Goal: Subscribe to service/newsletter

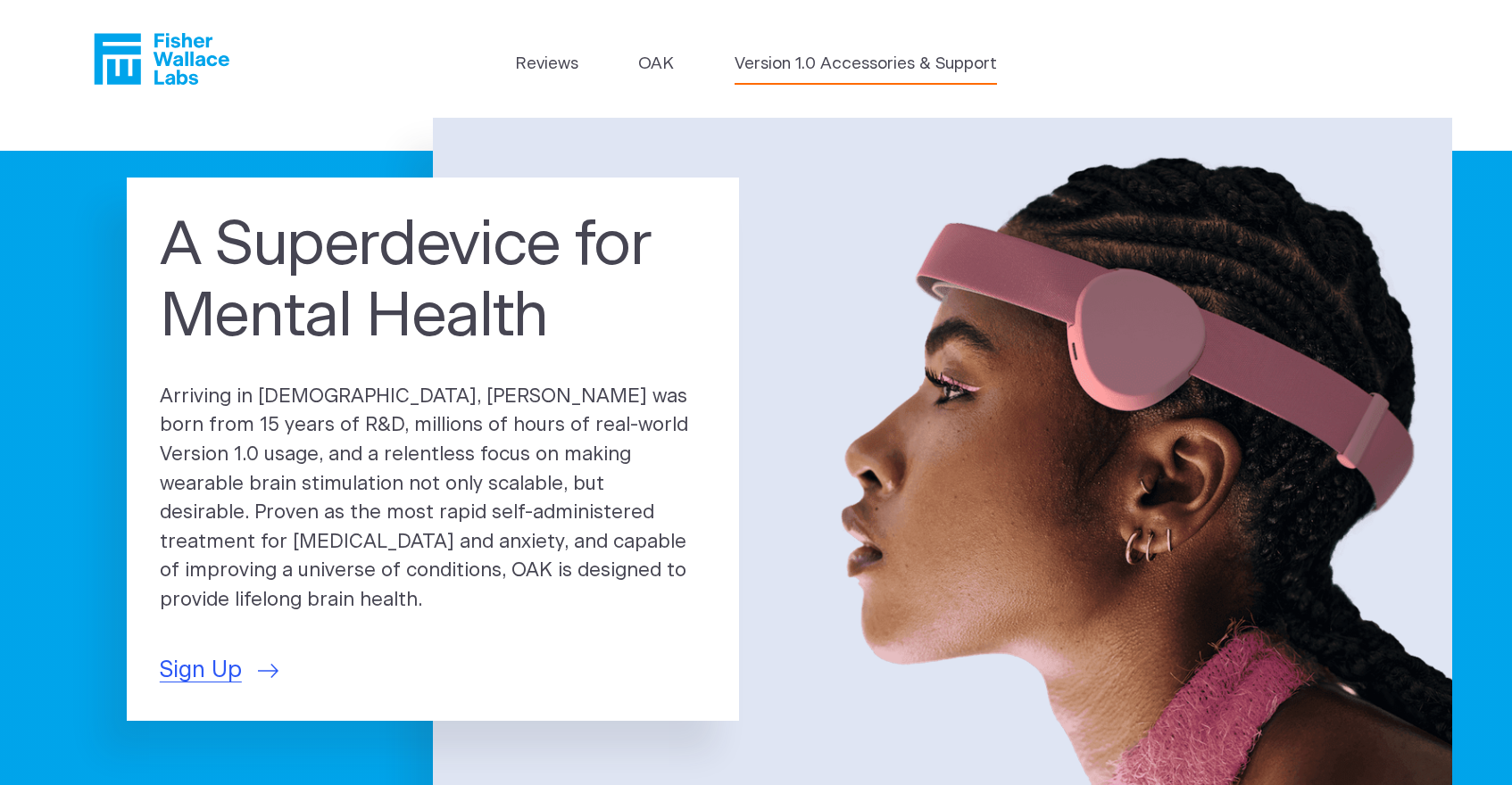
click at [798, 57] on link "Version 1.0 Accessories & Support" at bounding box center [865, 64] width 262 height 25
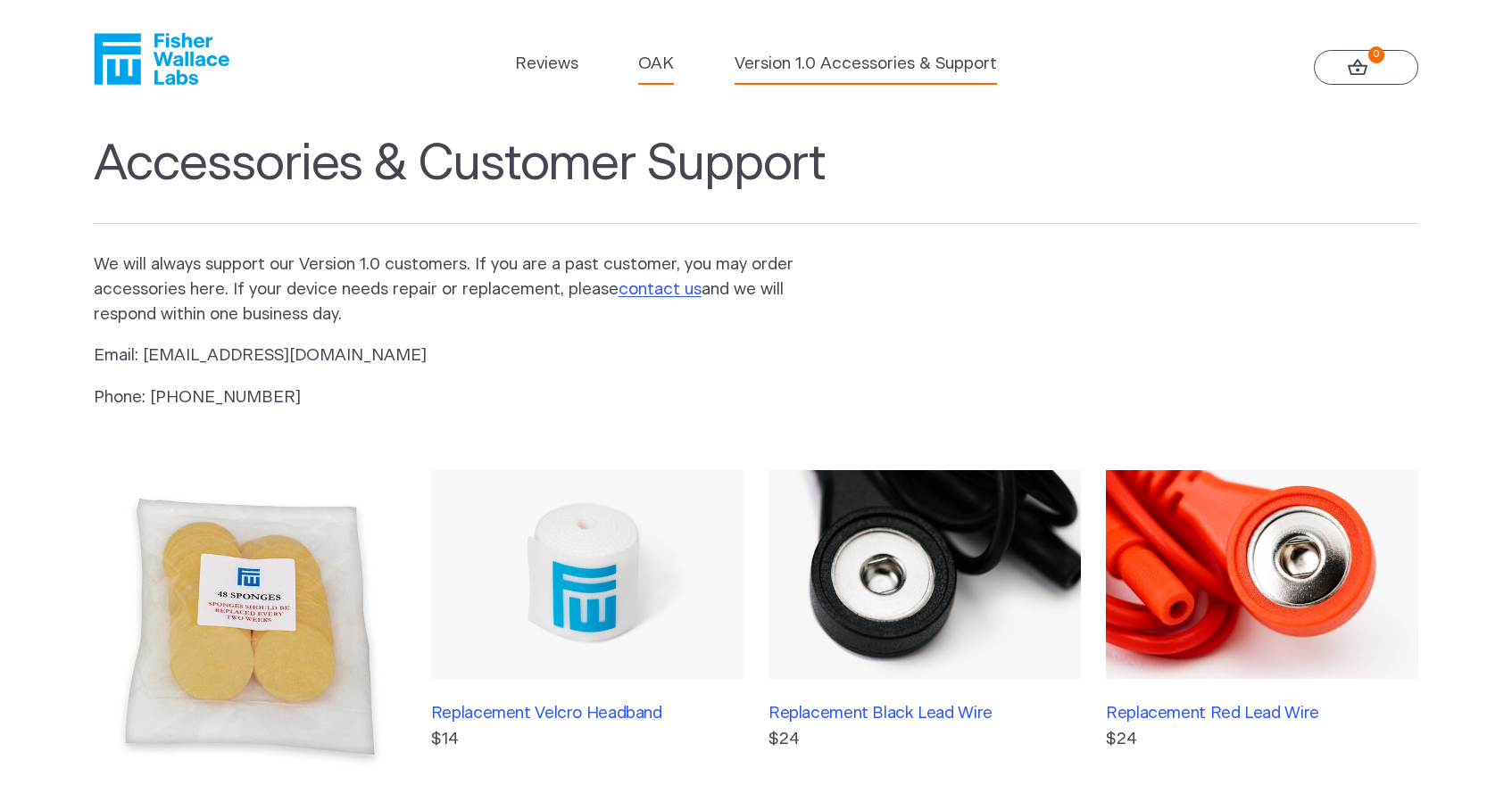
click at [661, 65] on link "OAK" at bounding box center [655, 64] width 35 height 25
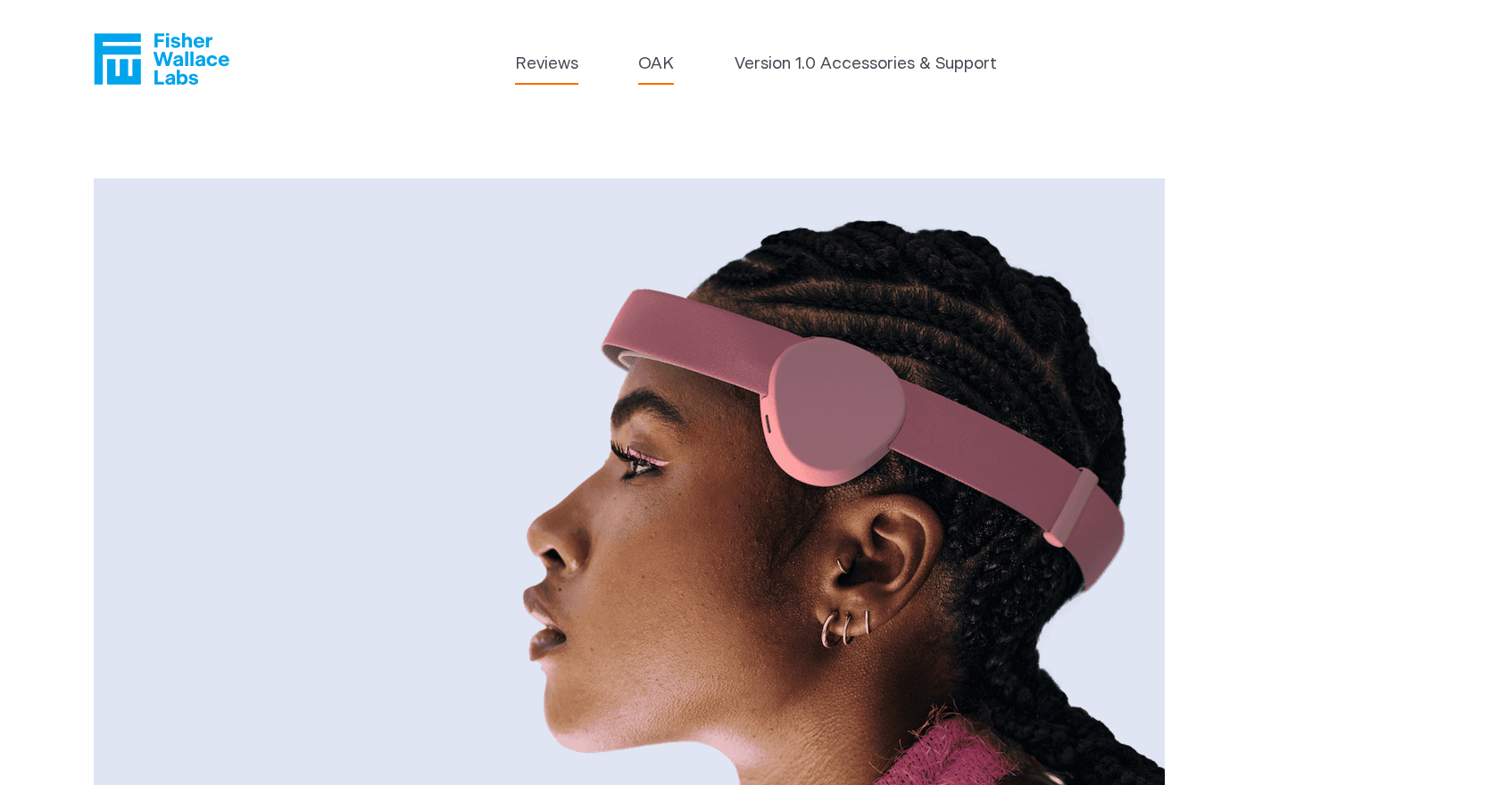
click at [560, 62] on link "Reviews" at bounding box center [547, 64] width 63 height 25
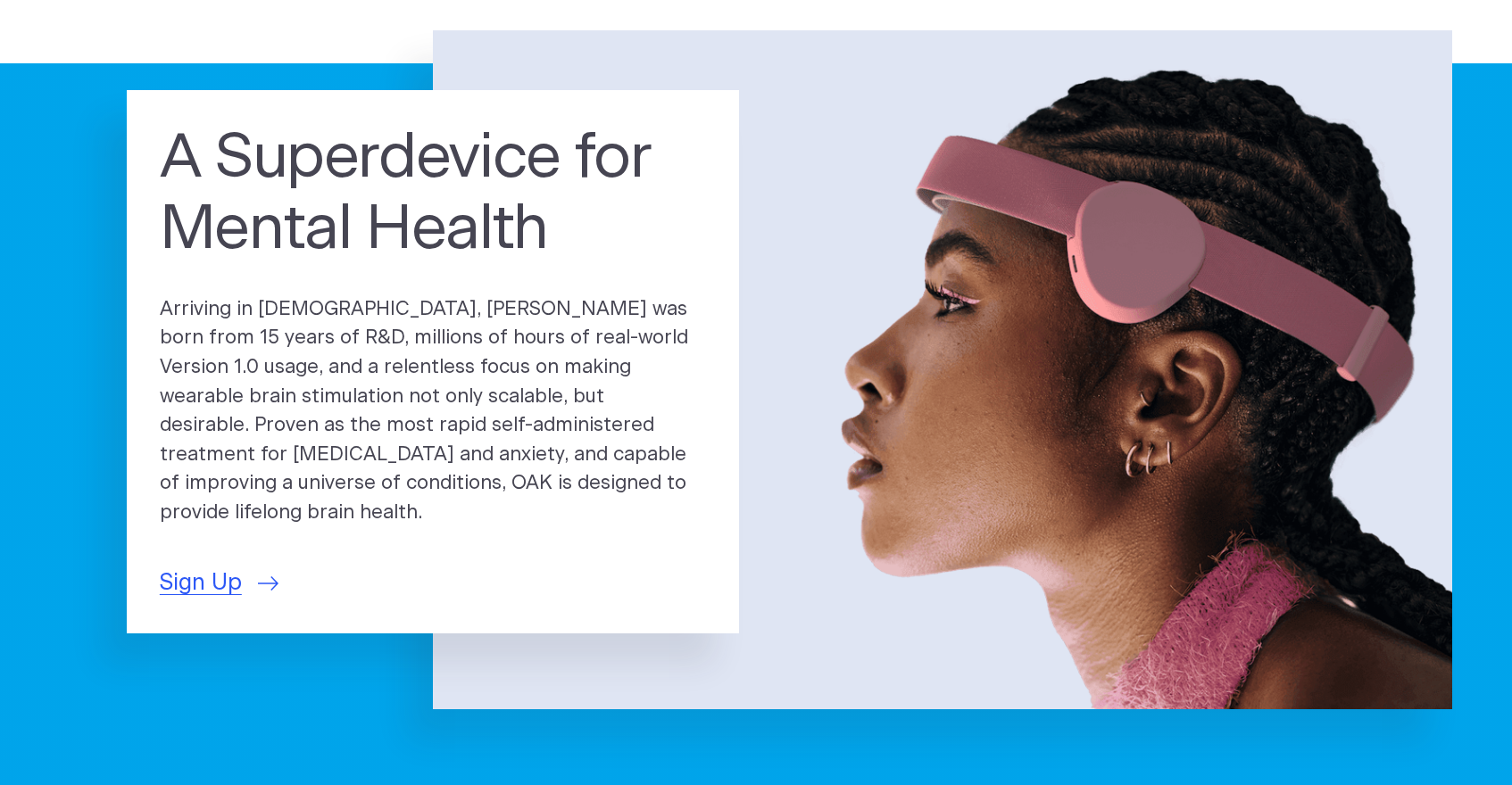
scroll to position [9, 0]
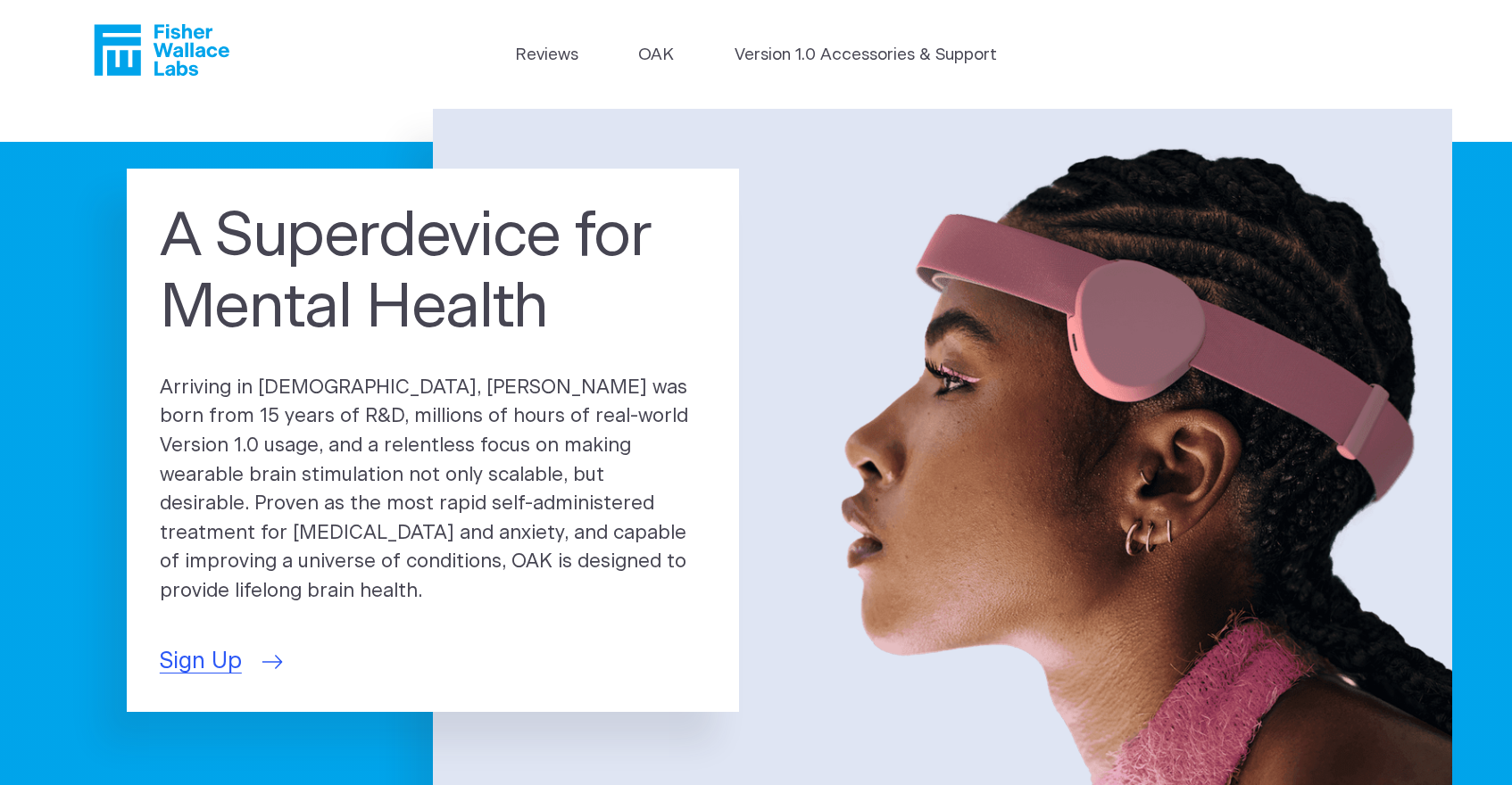
click at [233, 650] on span "Sign Up" at bounding box center [200, 662] width 82 height 34
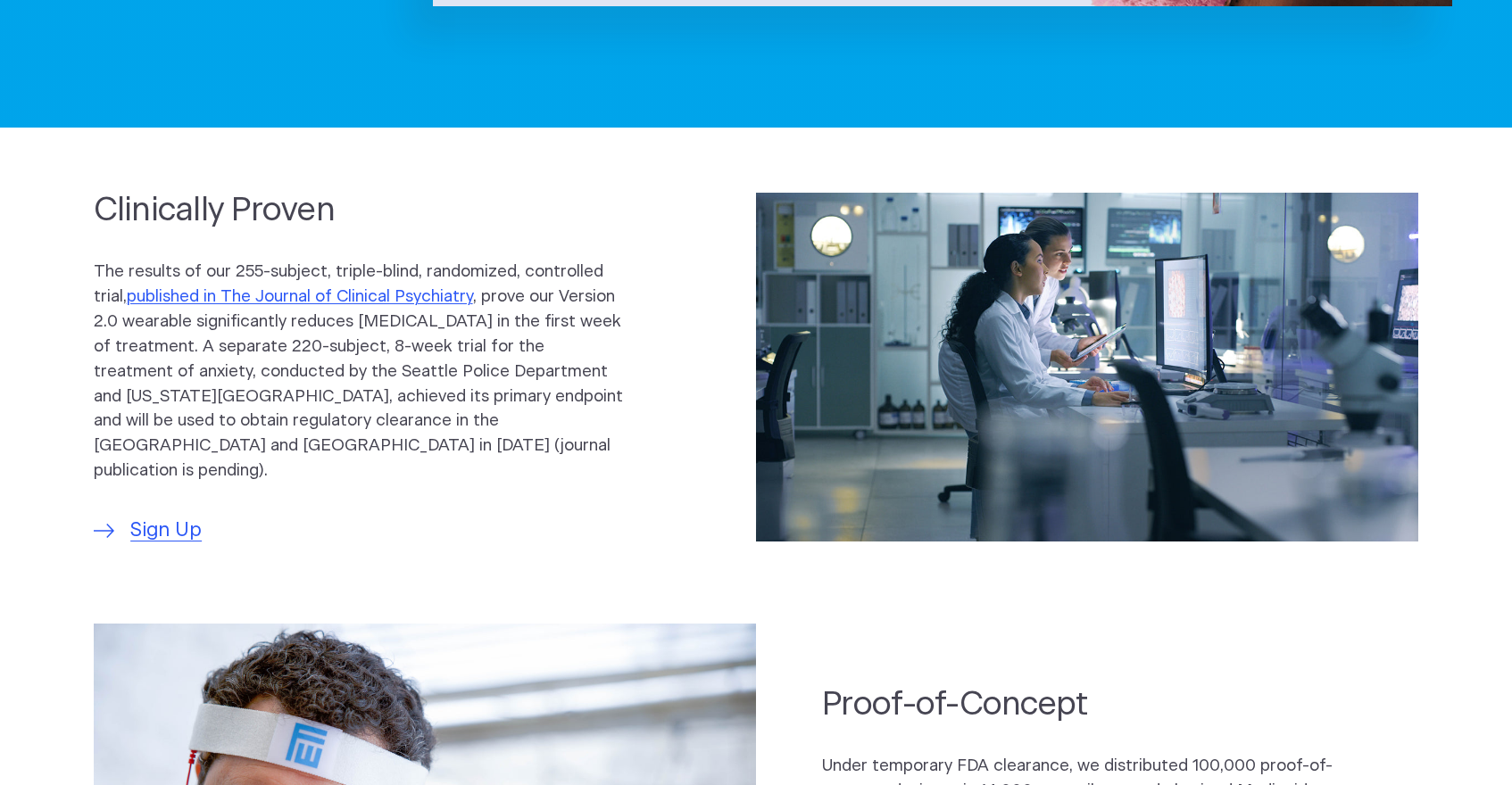
scroll to position [837, 0]
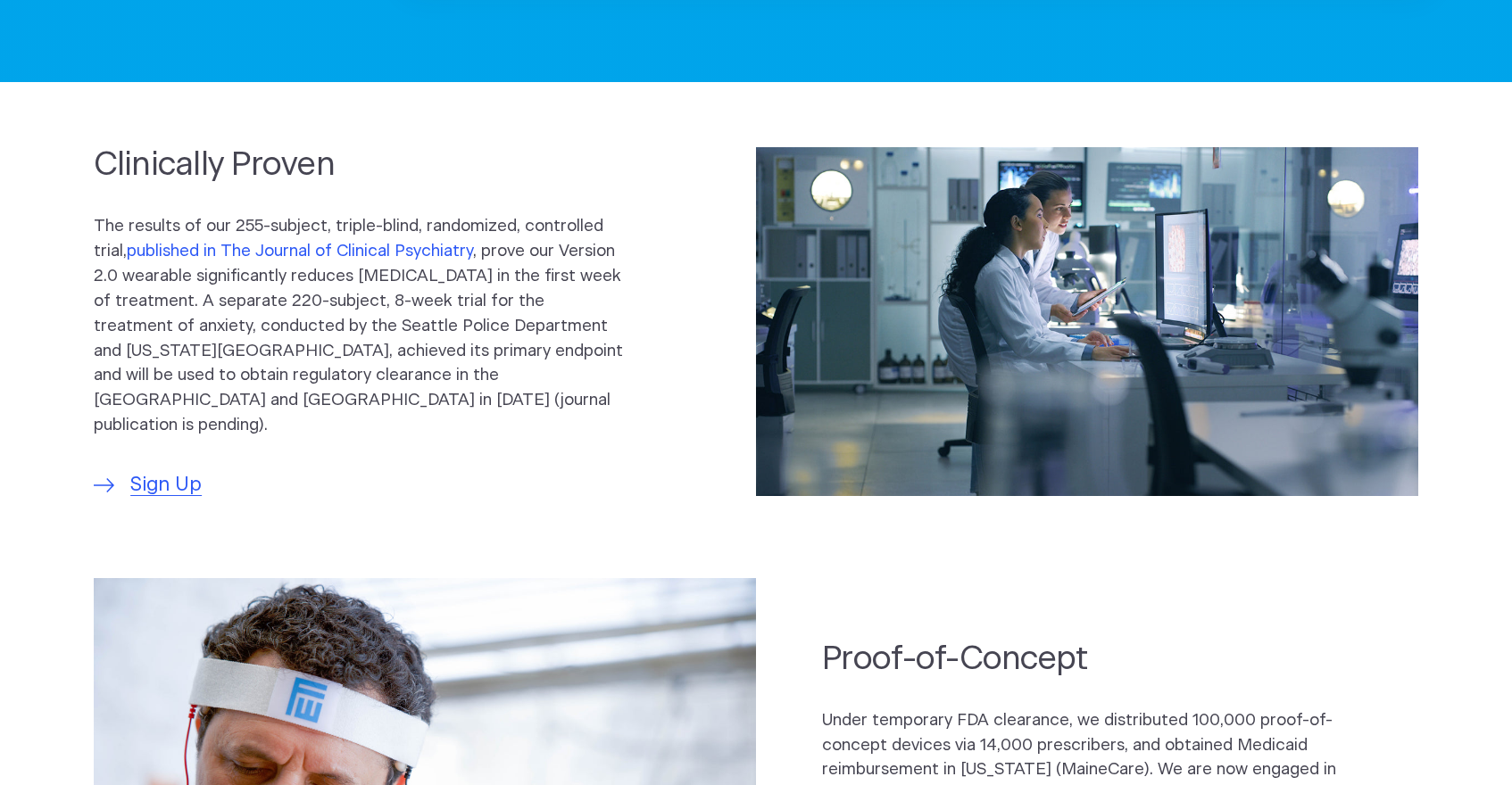
click at [378, 260] on link "published in The Journal of Clinical Psychiatry" at bounding box center [300, 251] width 346 height 17
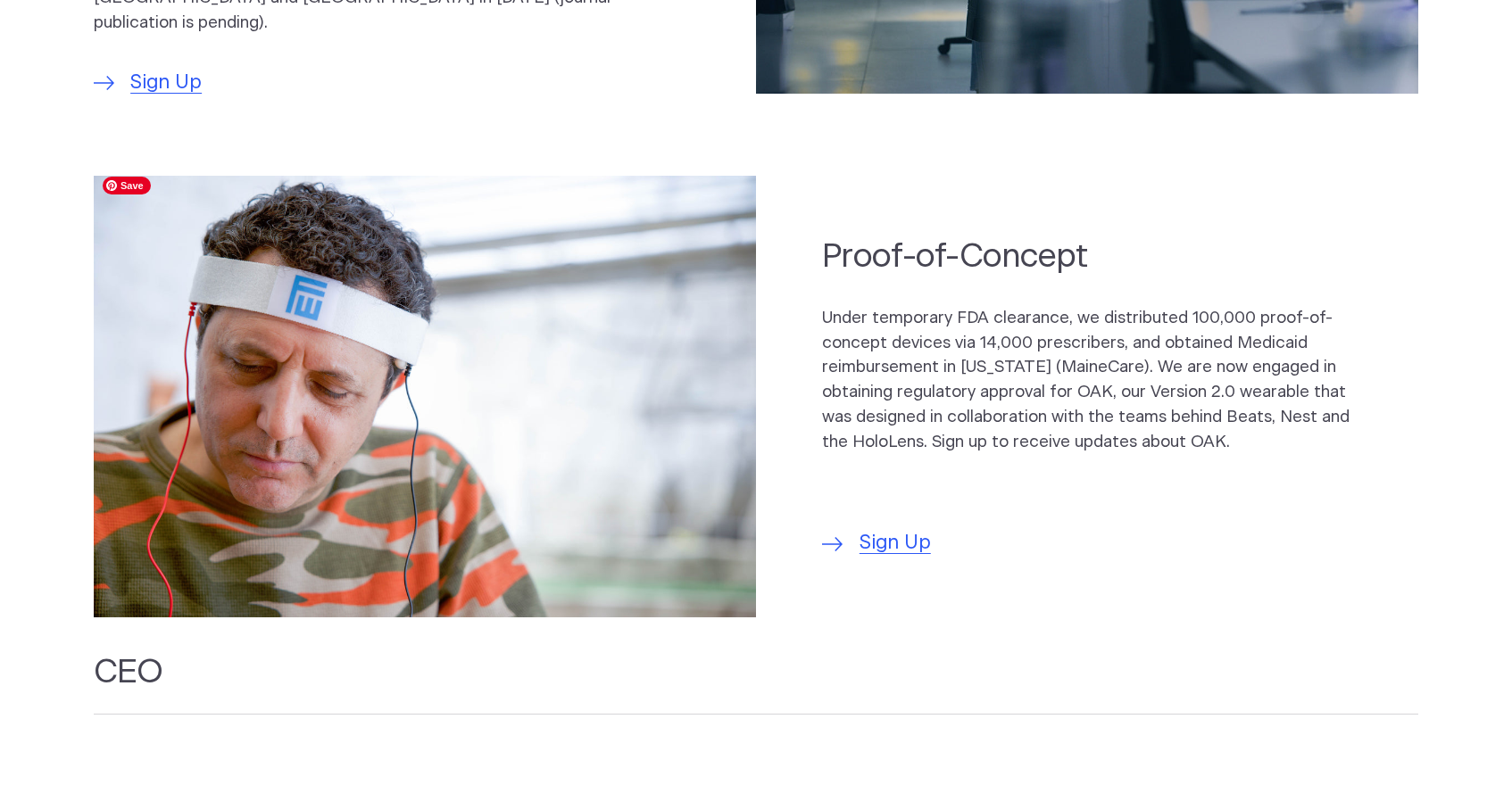
scroll to position [1303, 0]
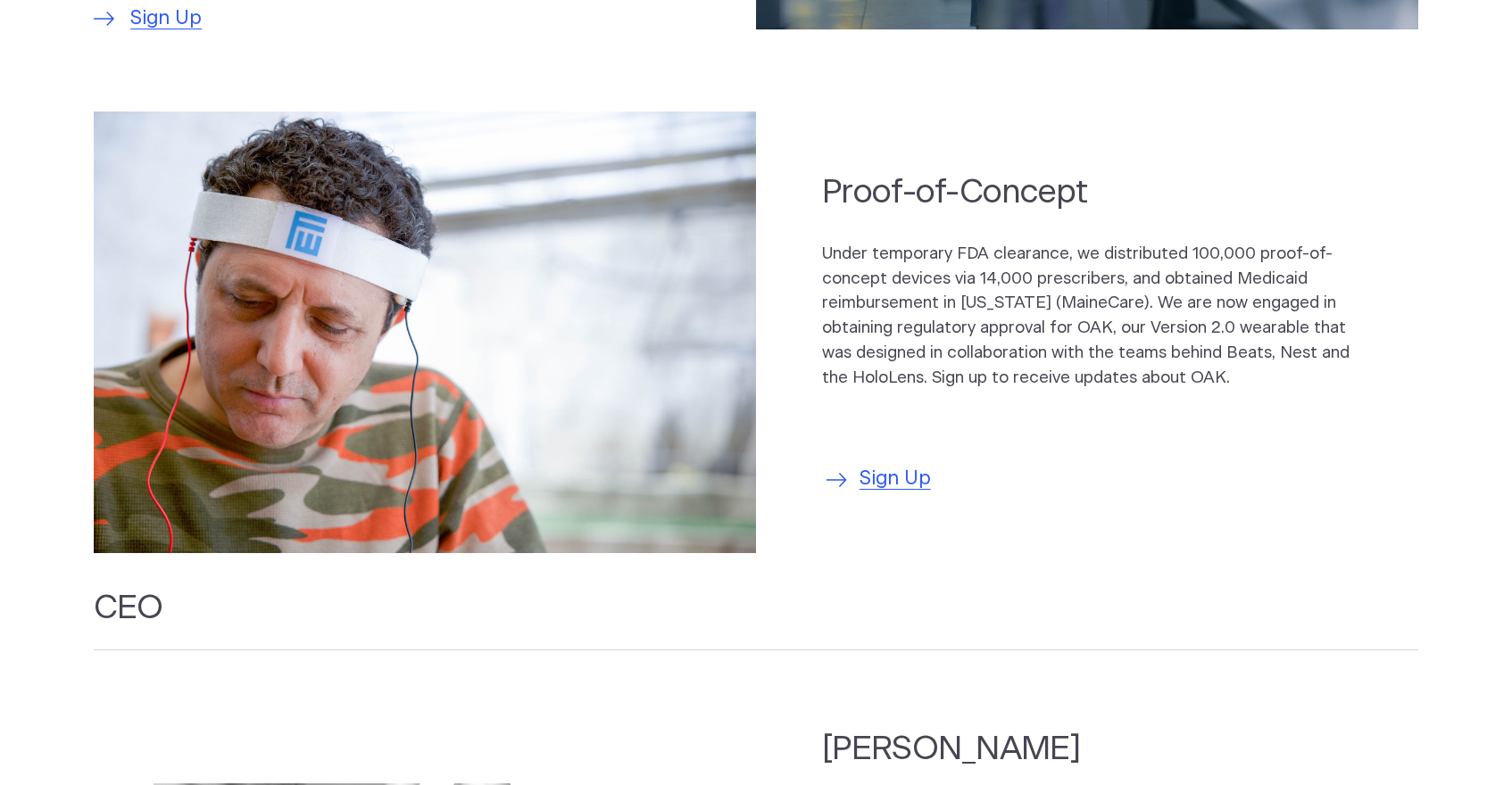
click at [890, 470] on span "Sign Up" at bounding box center [895, 480] width 72 height 29
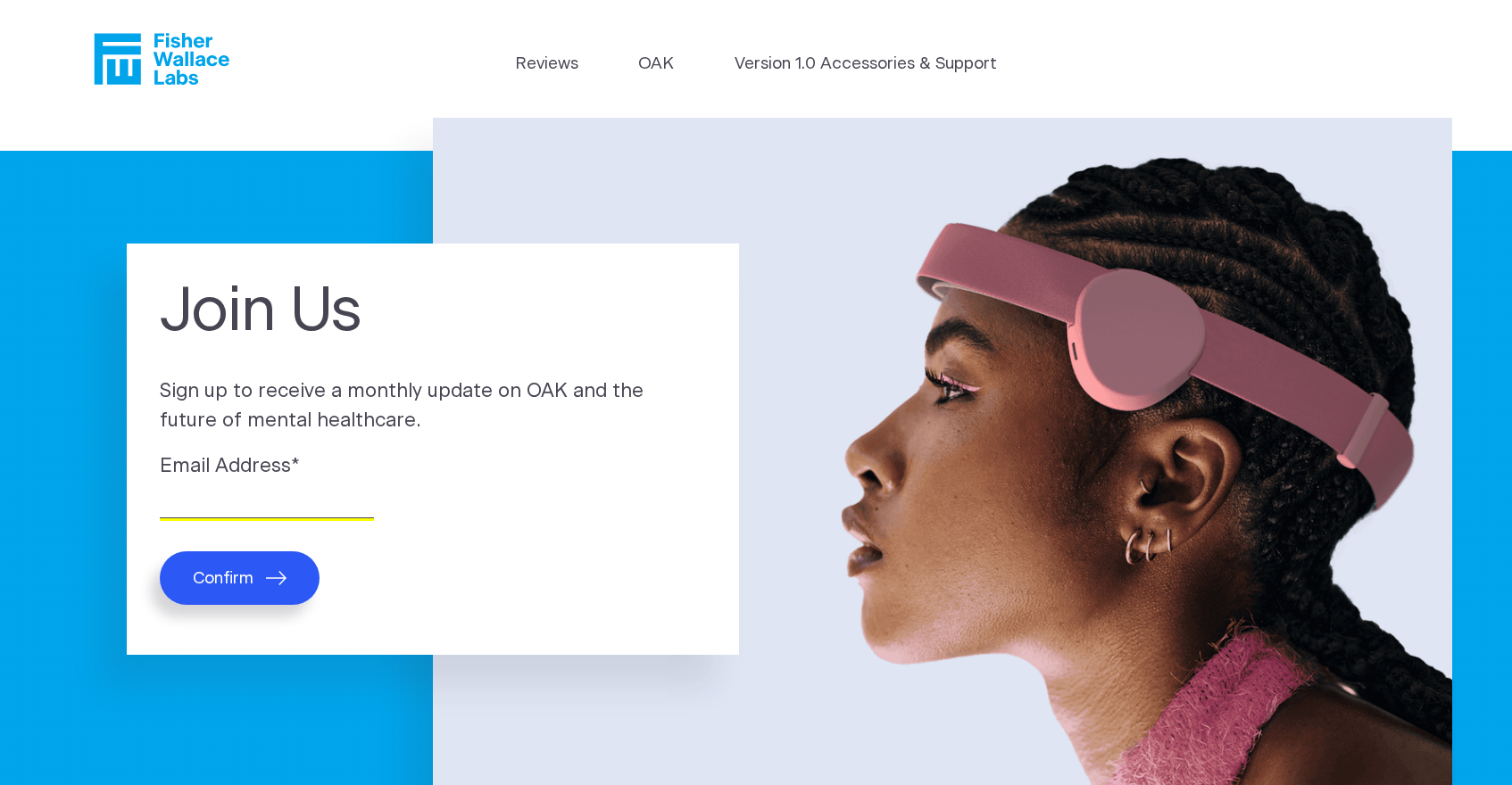
click at [175, 507] on input "Email Address *" at bounding box center [267, 505] width 214 height 28
type input "claudia.orrell@mac.com"
click at [240, 577] on span "Confirm" at bounding box center [223, 578] width 61 height 21
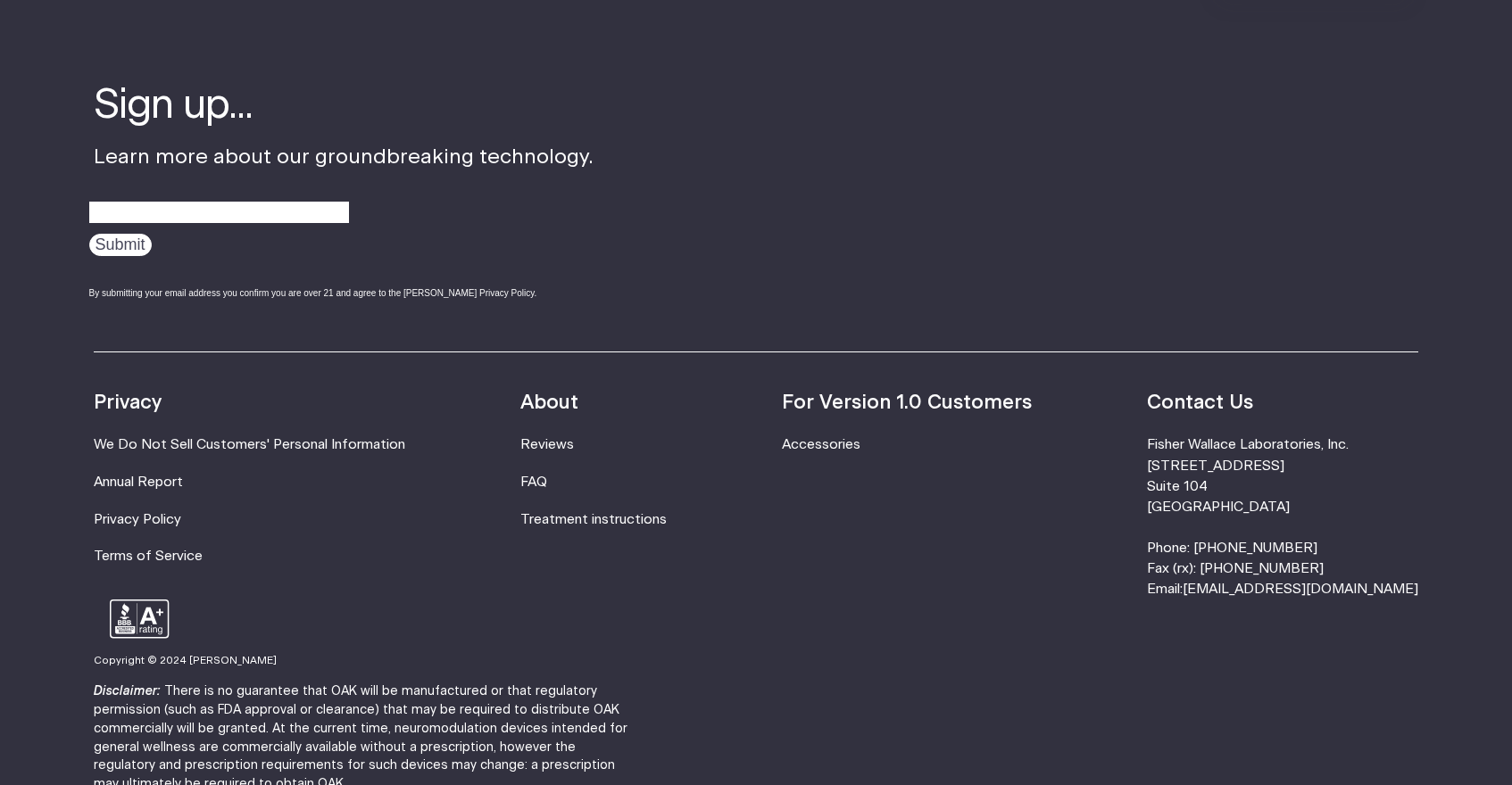
scroll to position [474, 0]
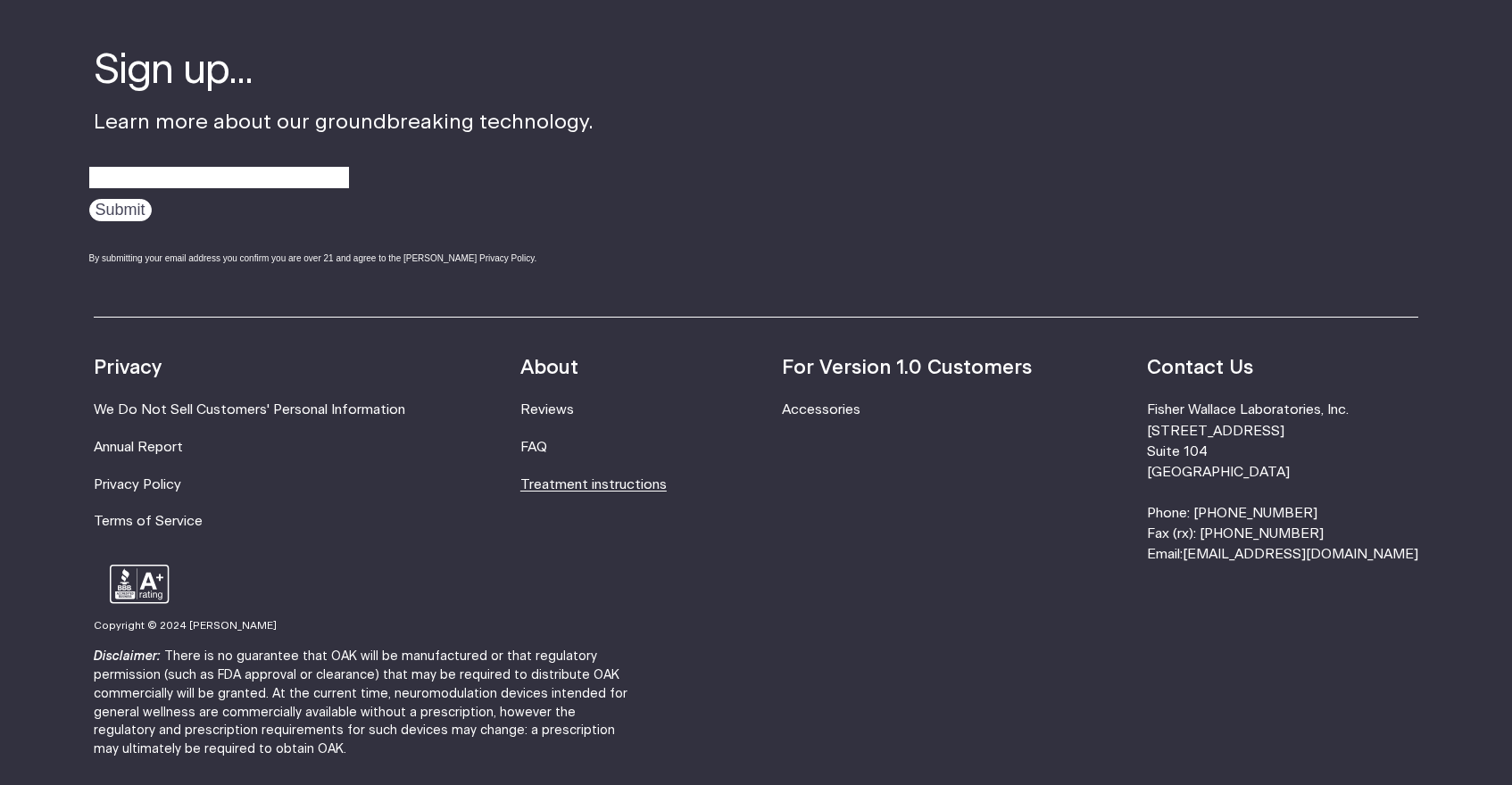
click at [584, 485] on link "Treatment instructions" at bounding box center [593, 485] width 146 height 14
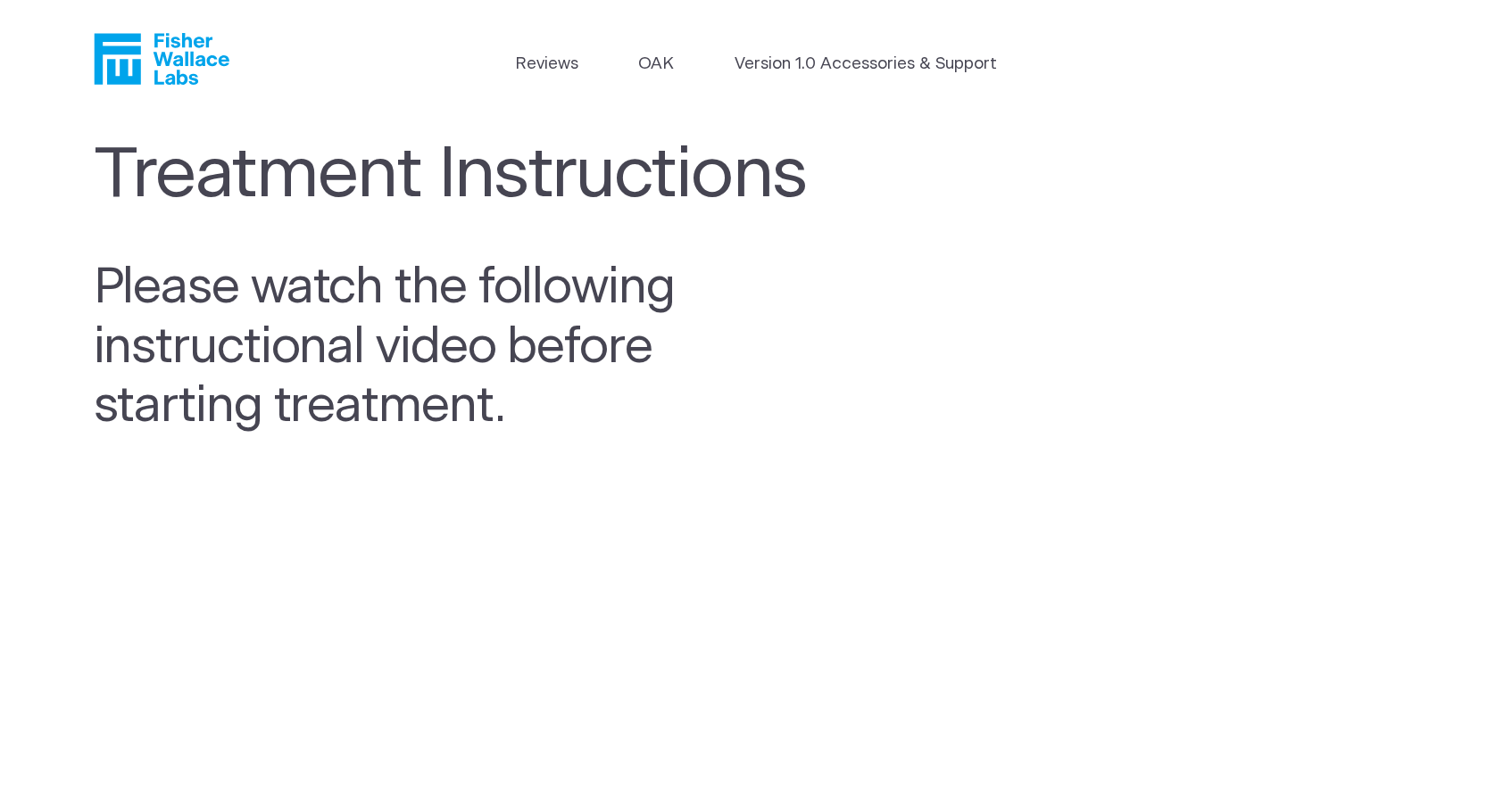
click at [199, 42] on icon "Fisher Wallace" at bounding box center [168, 58] width 122 height 52
